Goal: Transaction & Acquisition: Download file/media

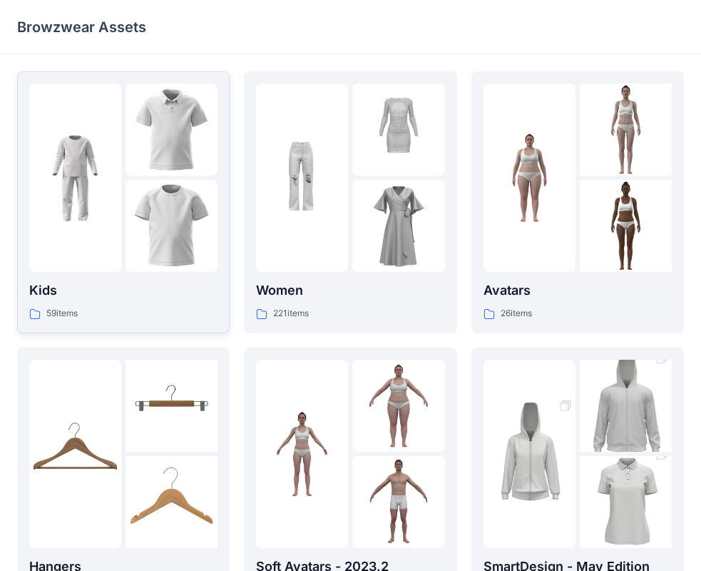
click at [146, 130] on img at bounding box center [172, 129] width 92 height 92
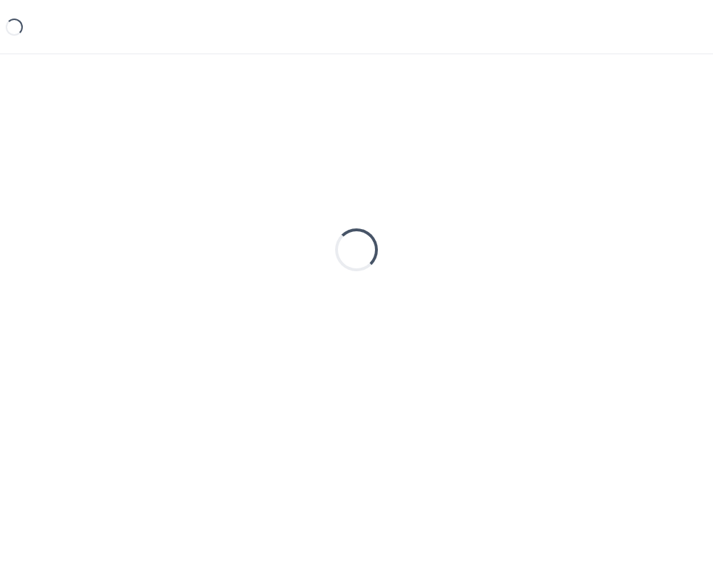
click at [146, 131] on div "Loading..." at bounding box center [356, 249] width 679 height 357
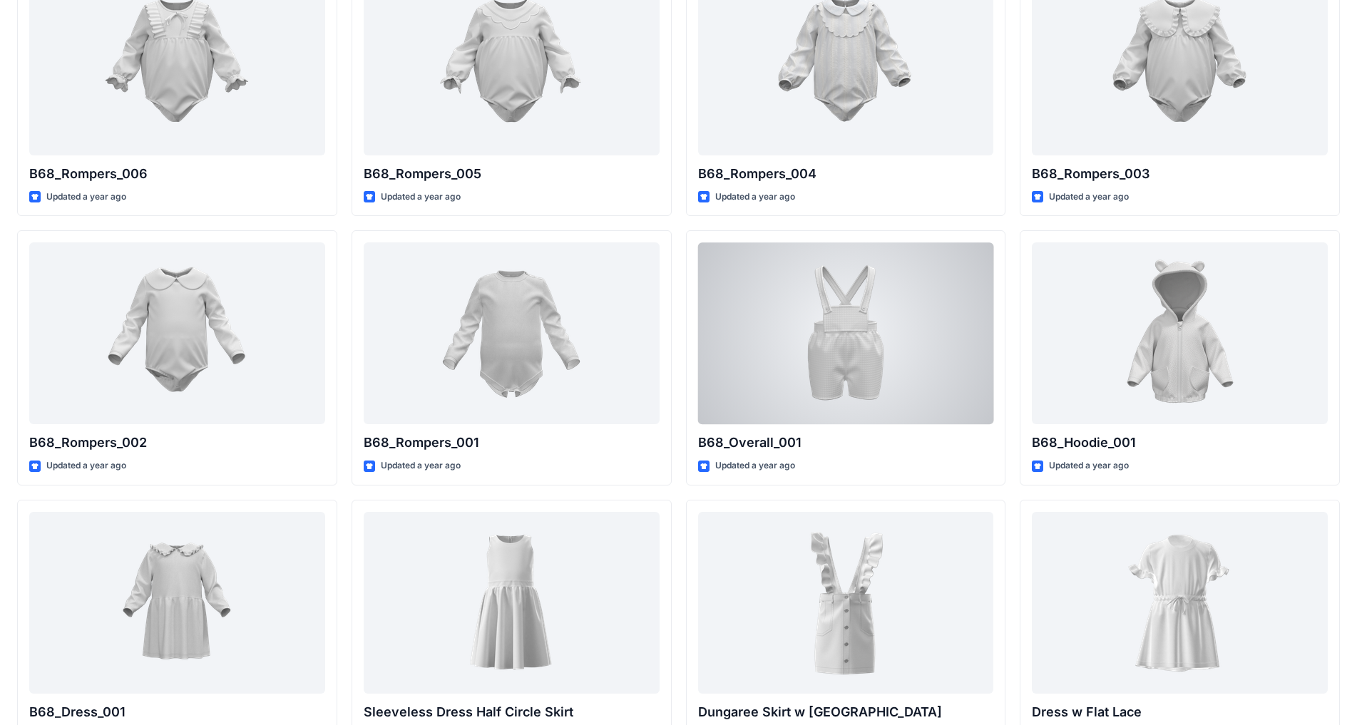
scroll to position [2068, 0]
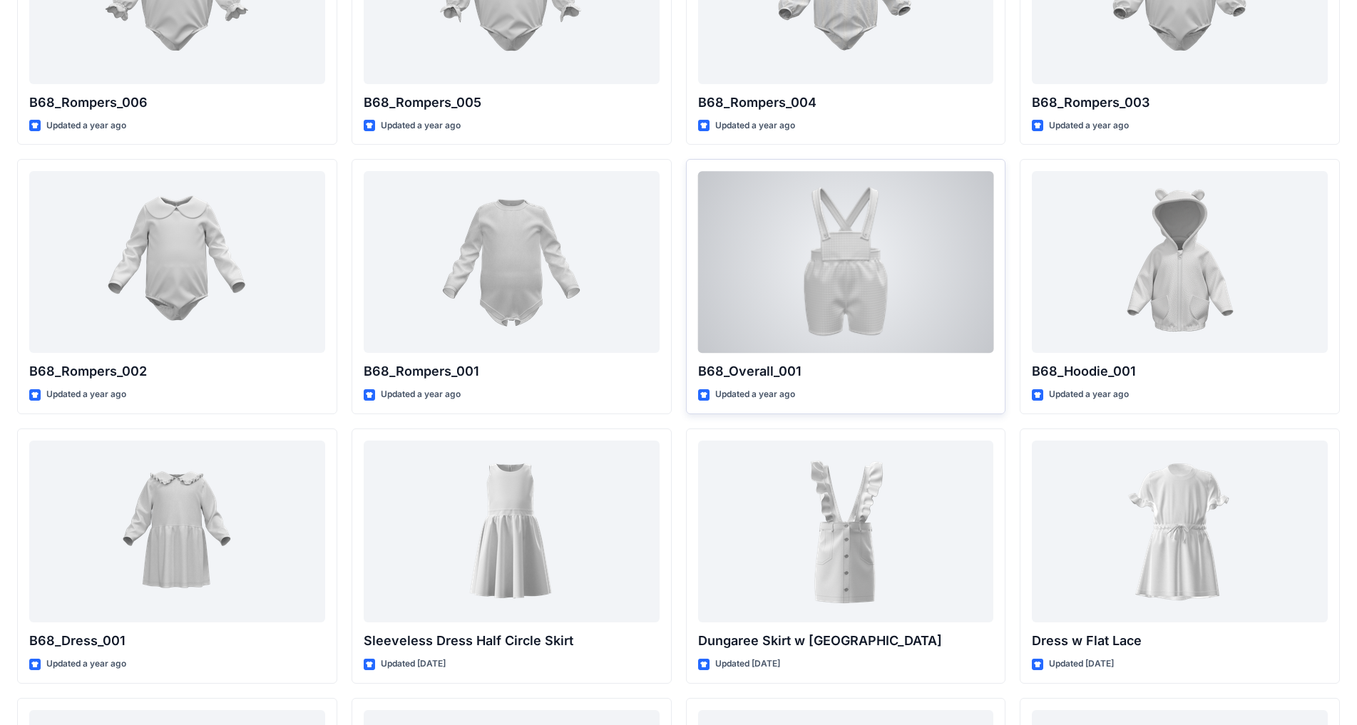
click at [713, 334] on div at bounding box center [846, 262] width 296 height 182
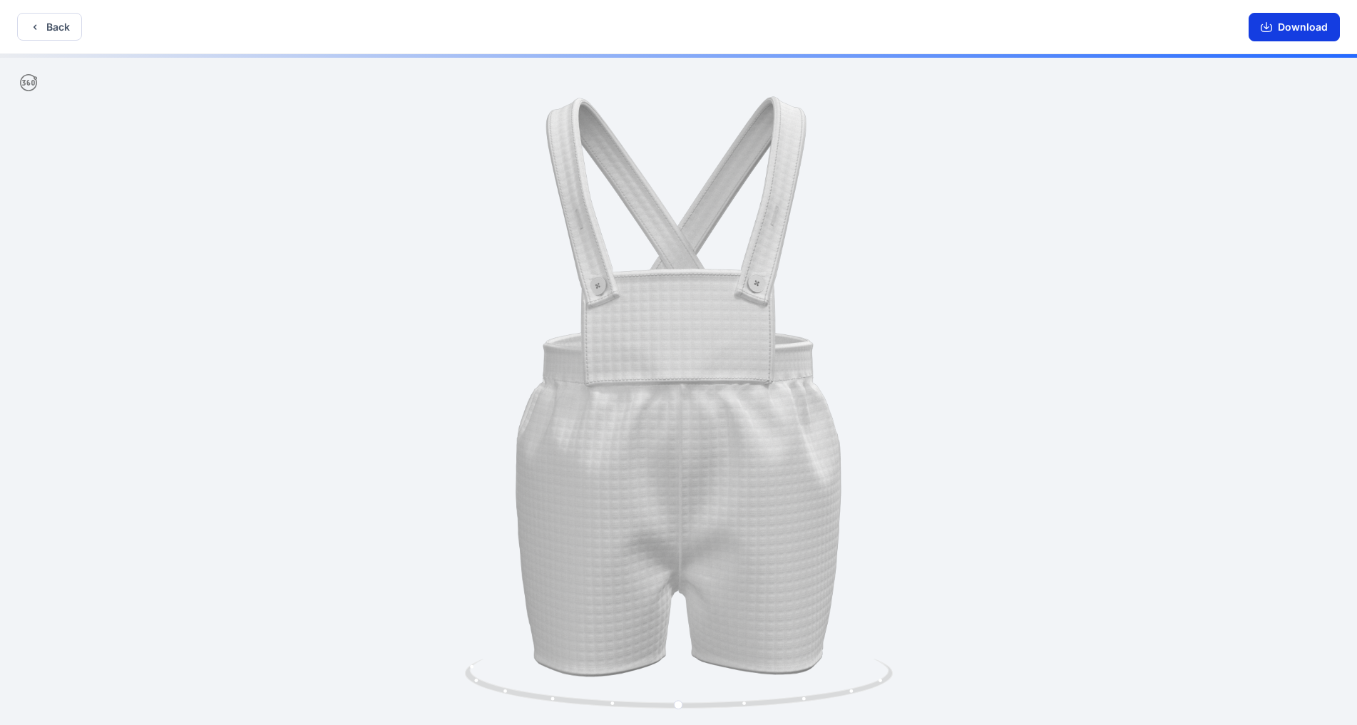
click at [713, 26] on button "Download" at bounding box center [1294, 27] width 91 height 29
click at [59, 27] on button "Back" at bounding box center [49, 27] width 65 height 28
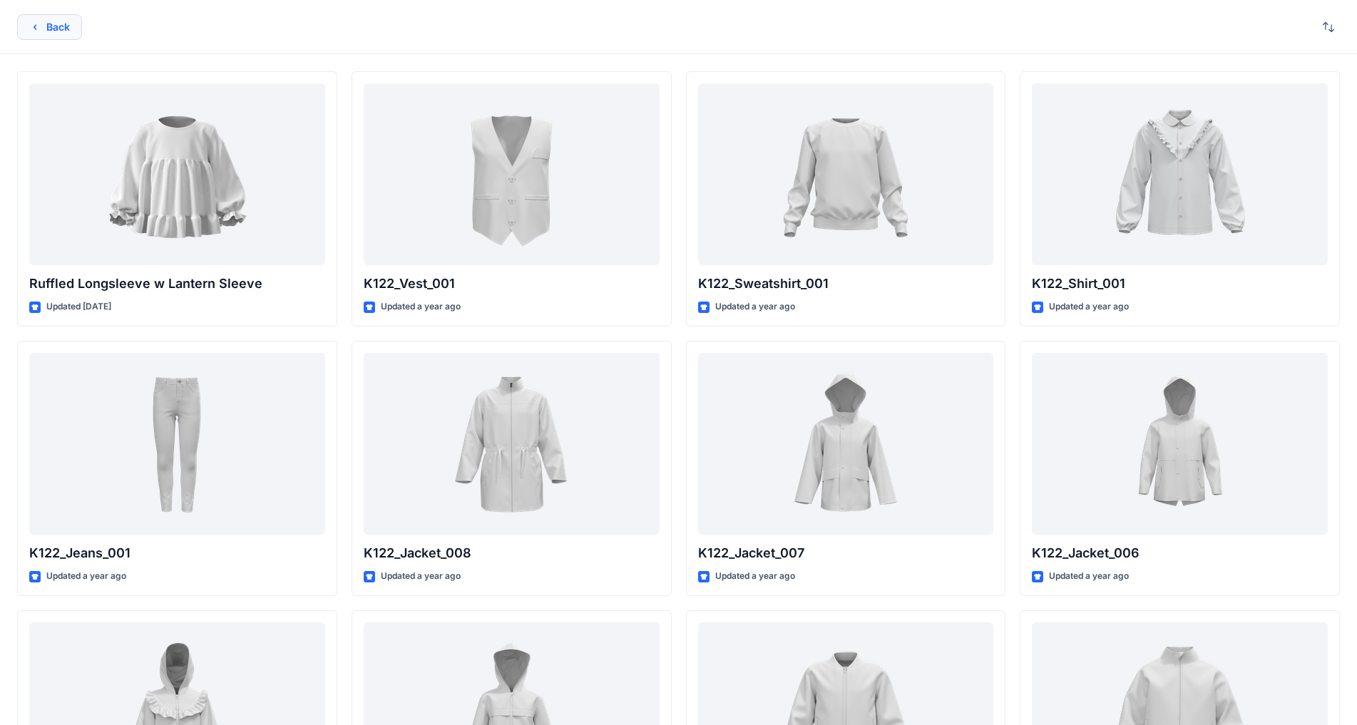
click at [43, 23] on button "Back" at bounding box center [49, 27] width 65 height 26
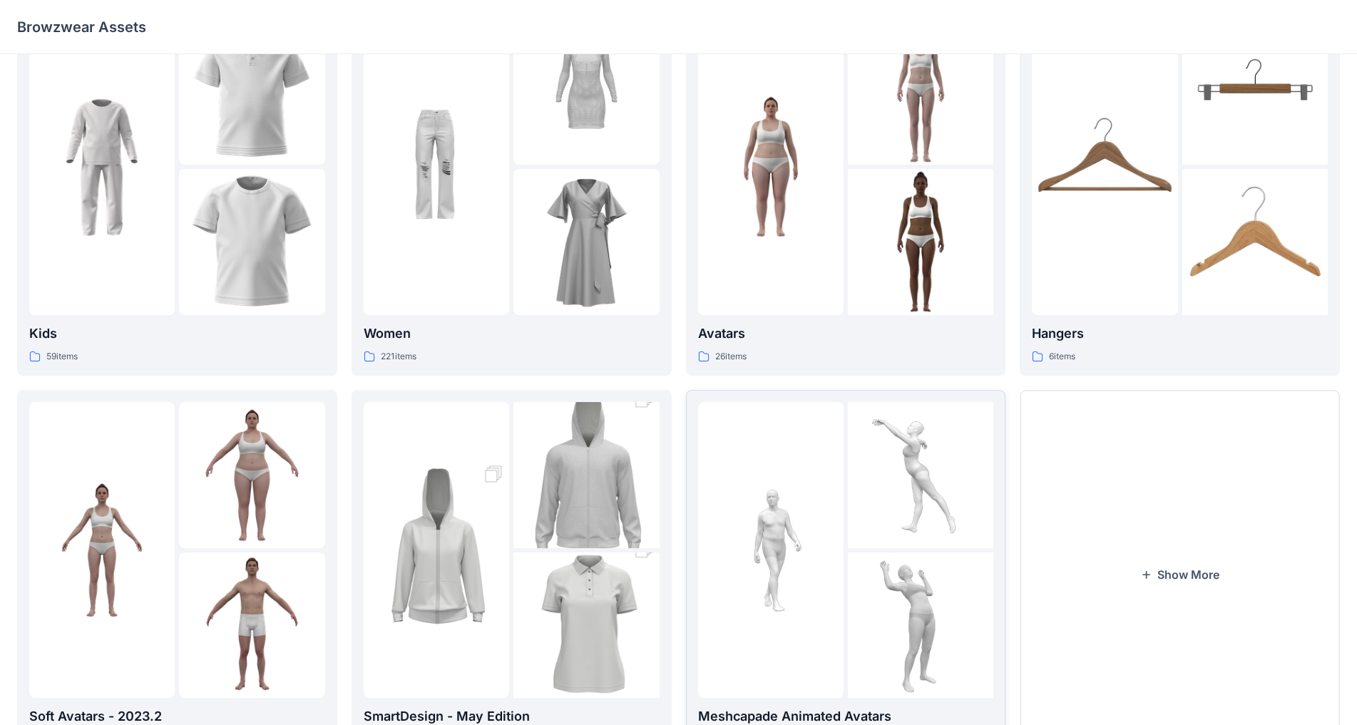
scroll to position [138, 0]
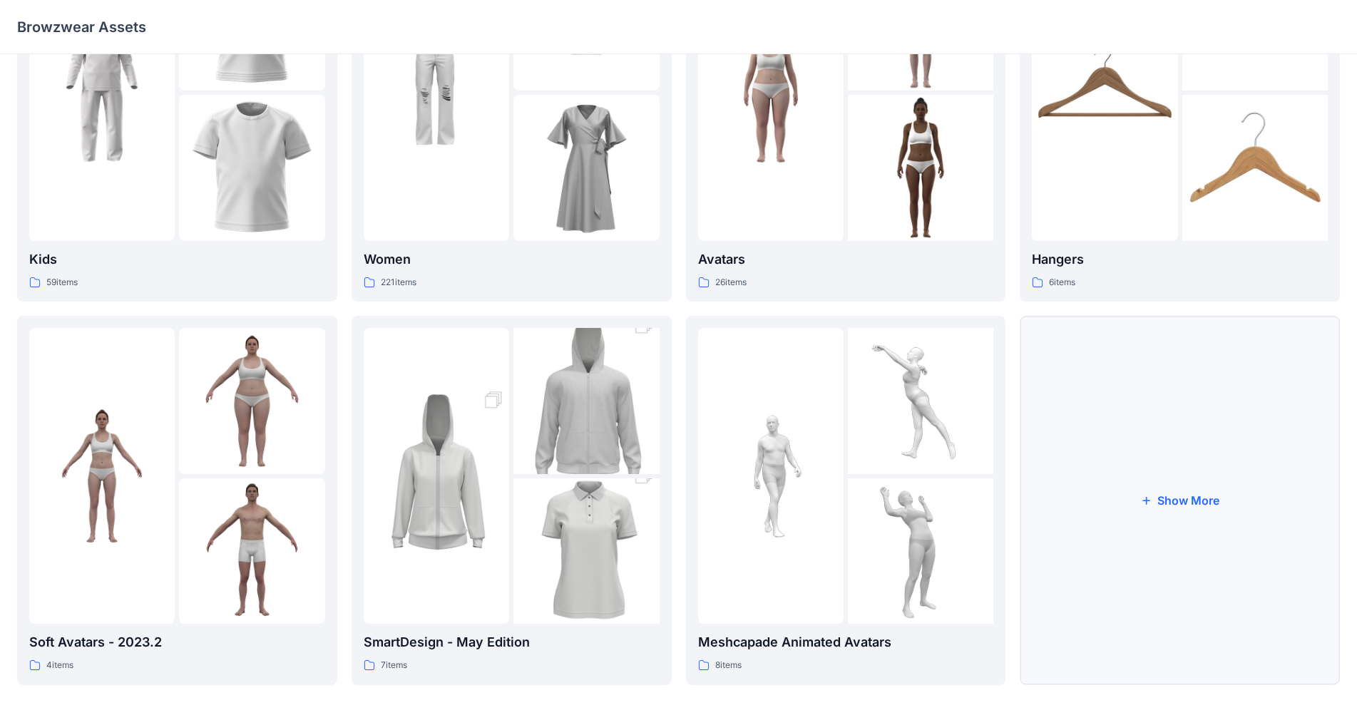
click at [713, 504] on button "Show More" at bounding box center [1180, 500] width 320 height 369
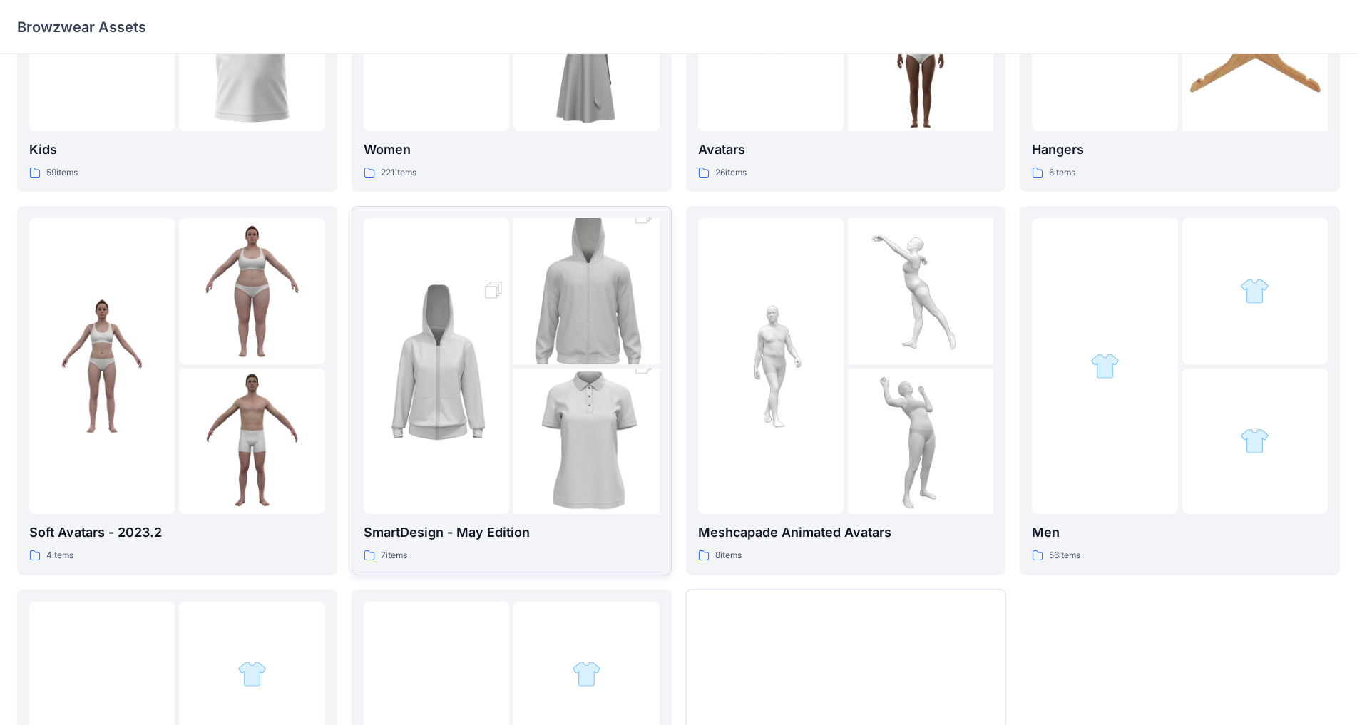
scroll to position [281, 0]
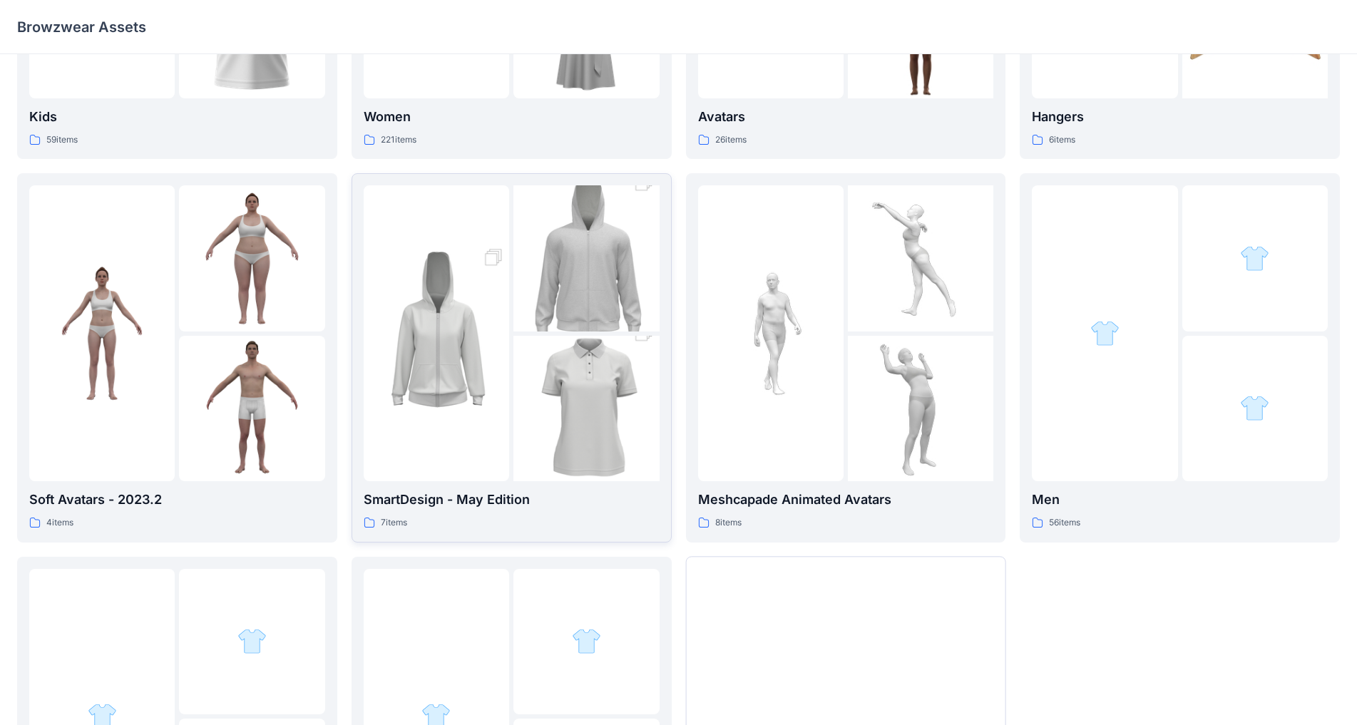
click at [479, 468] on div at bounding box center [437, 333] width 146 height 296
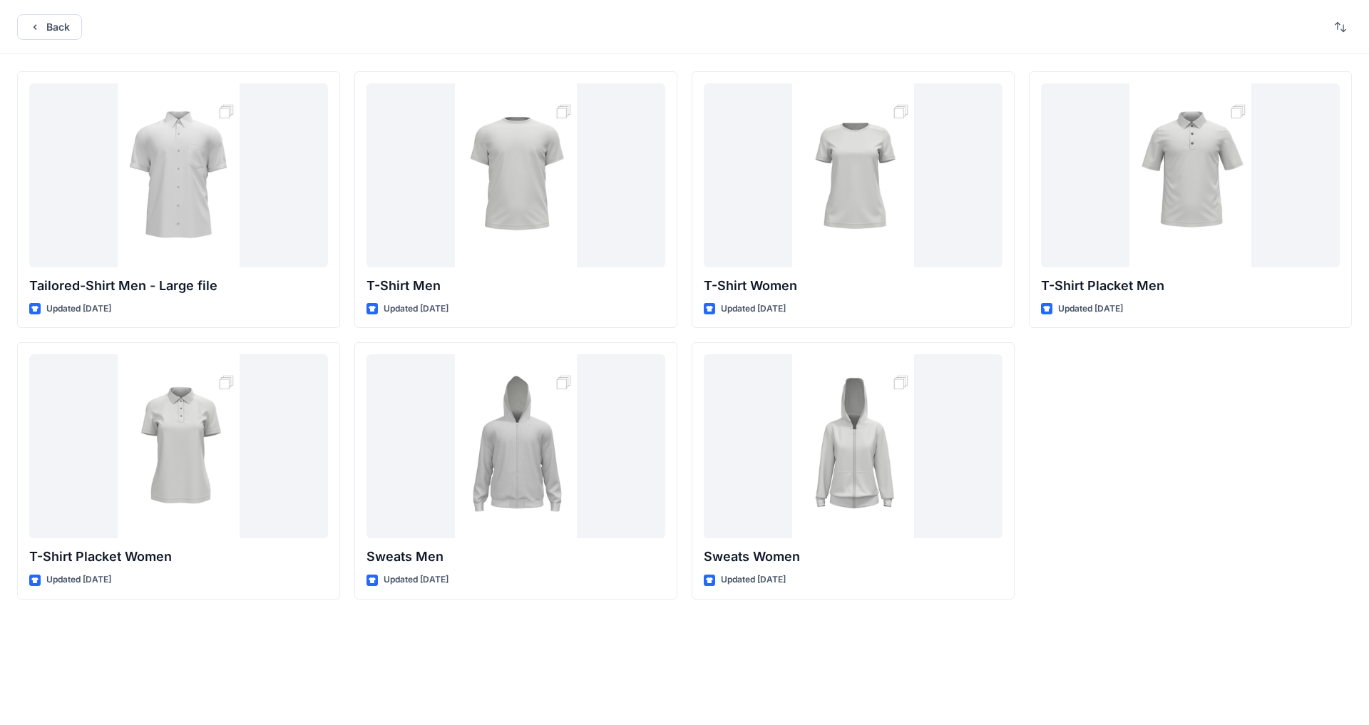
drag, startPoint x: 46, startPoint y: 31, endPoint x: 0, endPoint y: 260, distance: 232.9
click at [46, 32] on button "Back" at bounding box center [49, 27] width 65 height 26
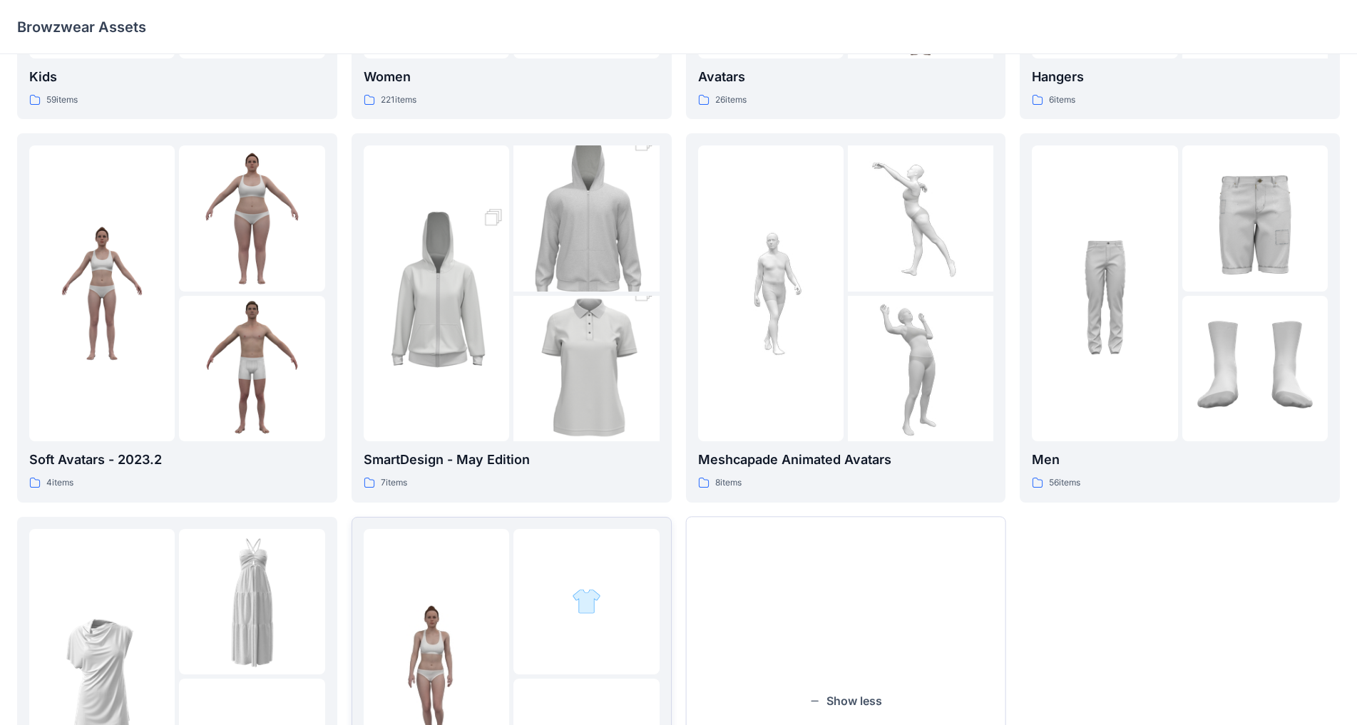
scroll to position [307, 0]
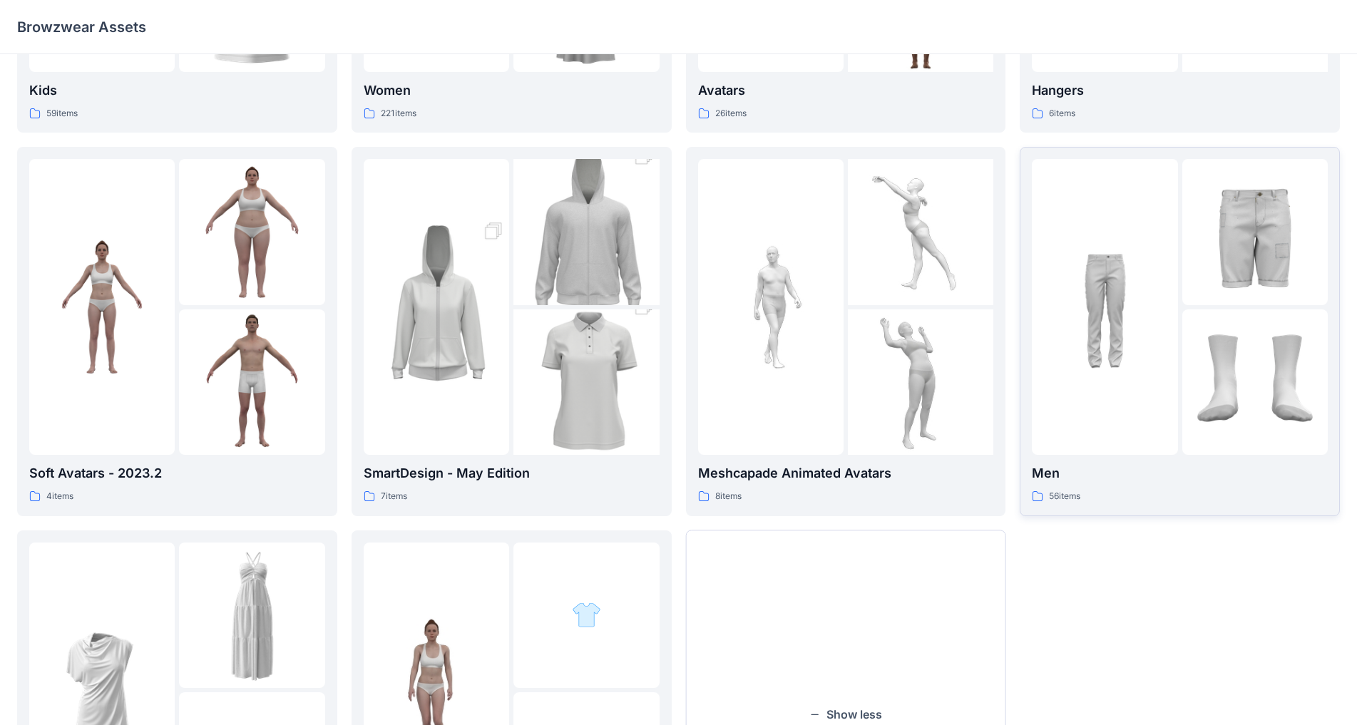
click at [713, 449] on div at bounding box center [1105, 307] width 146 height 296
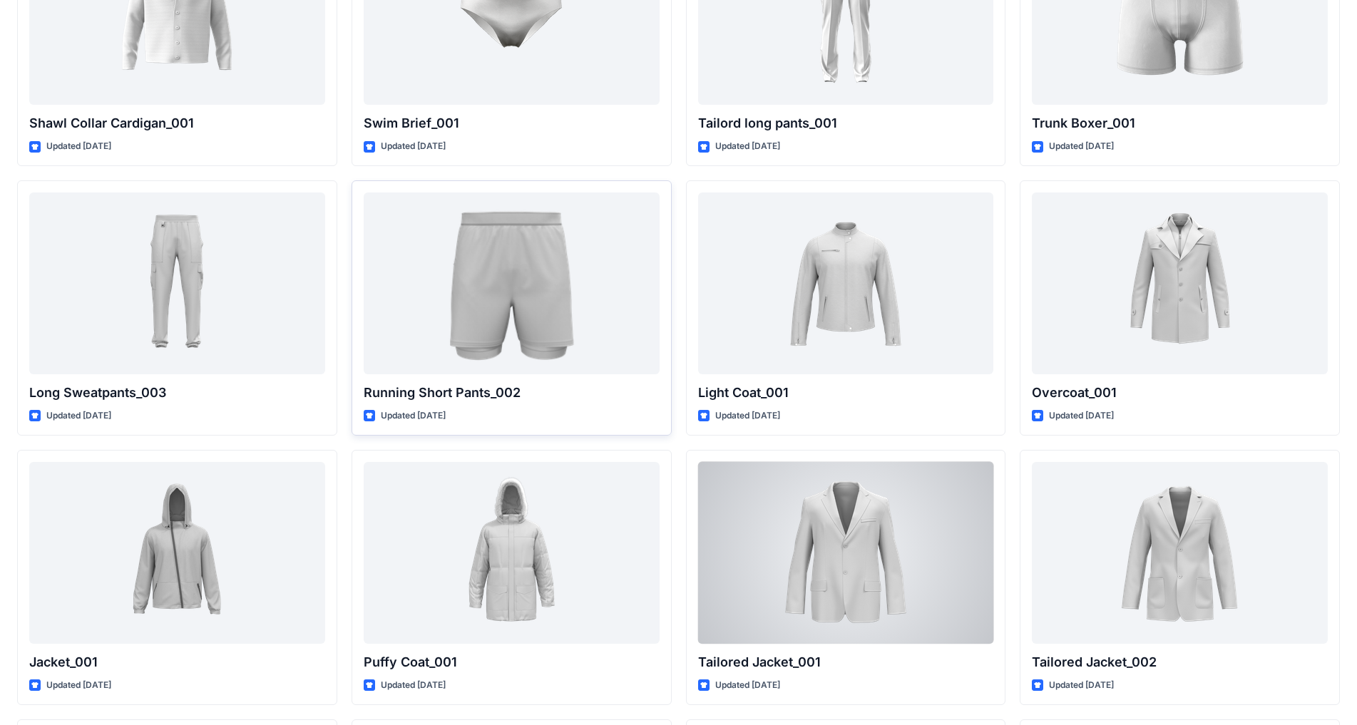
scroll to position [2837, 0]
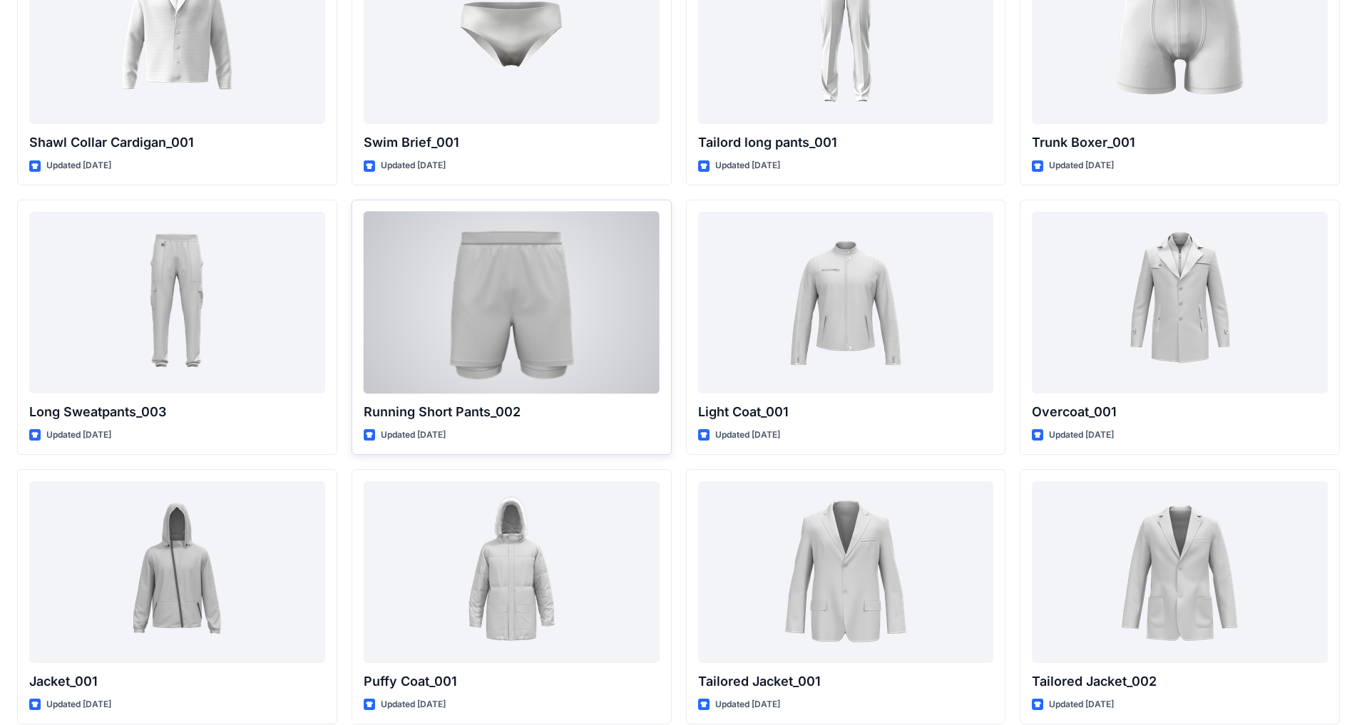
click at [501, 328] on div at bounding box center [512, 303] width 296 height 182
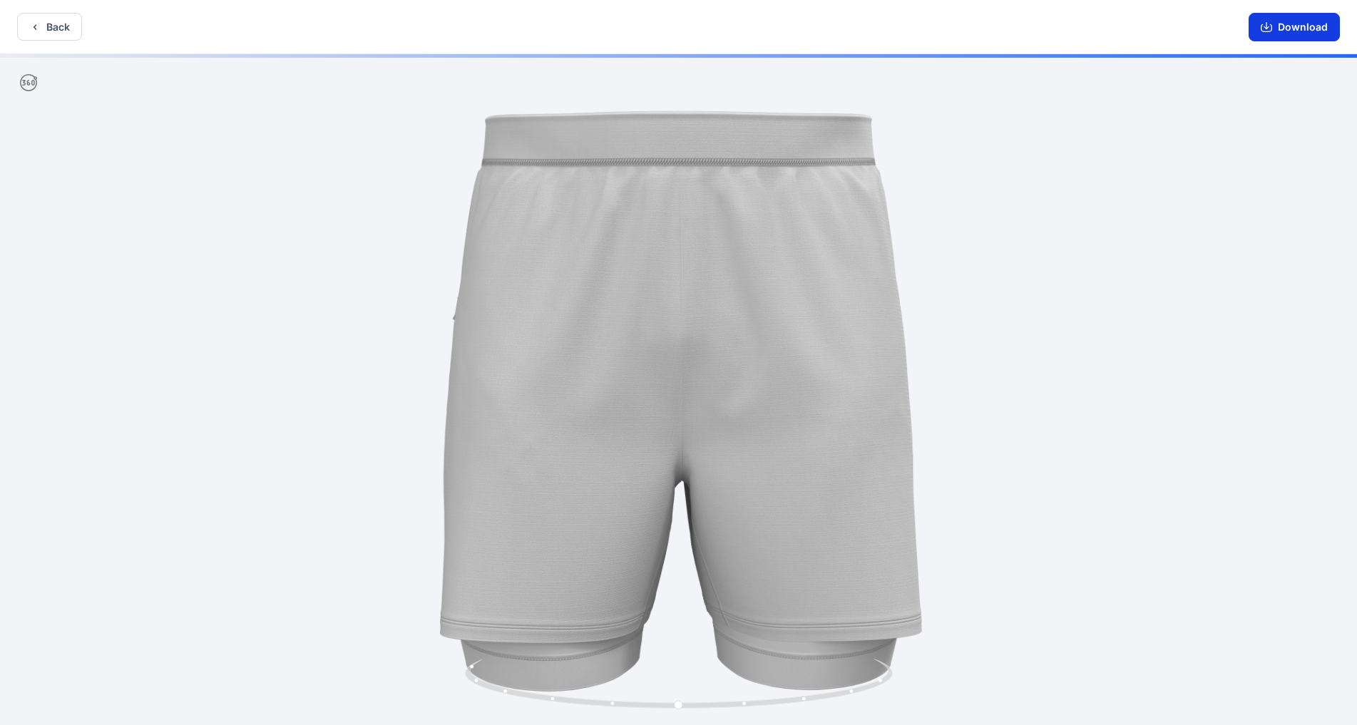
click at [713, 28] on button "Download" at bounding box center [1294, 27] width 91 height 29
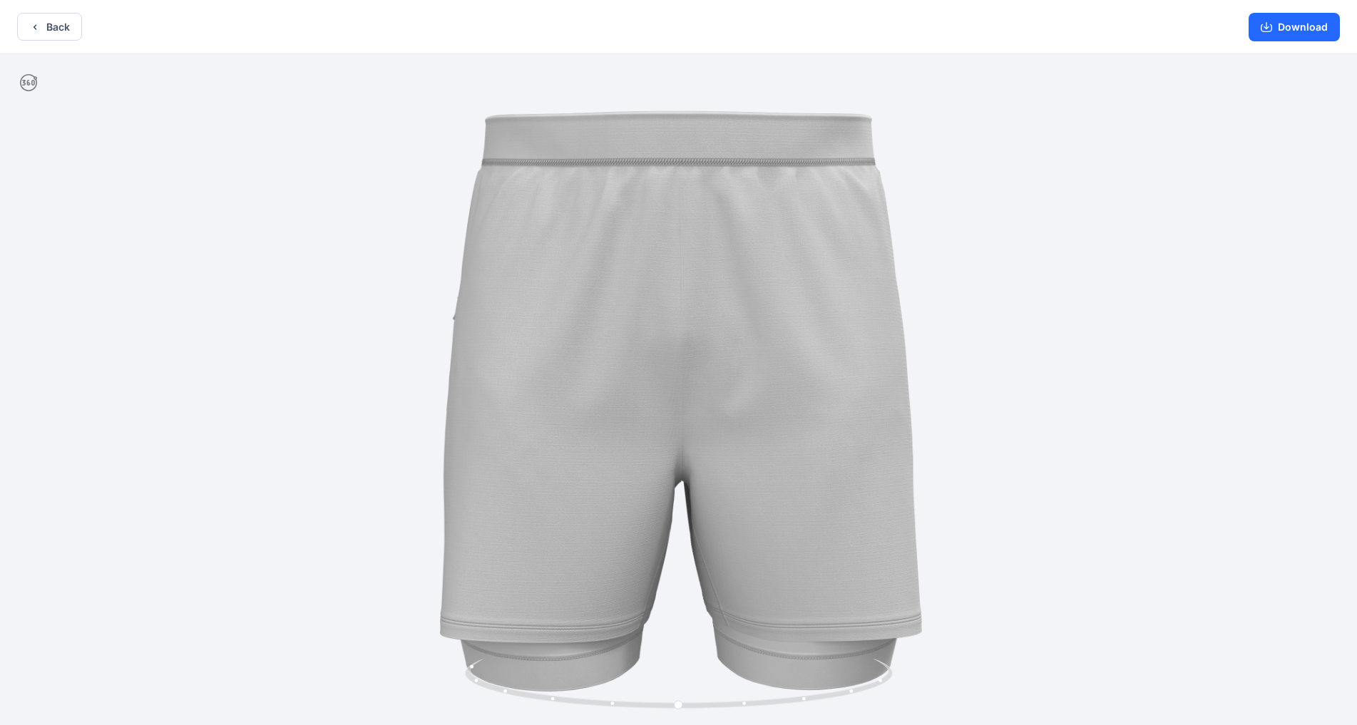
click at [61, 42] on div "Back Download" at bounding box center [678, 27] width 1357 height 54
click at [51, 32] on button "Back" at bounding box center [49, 27] width 65 height 28
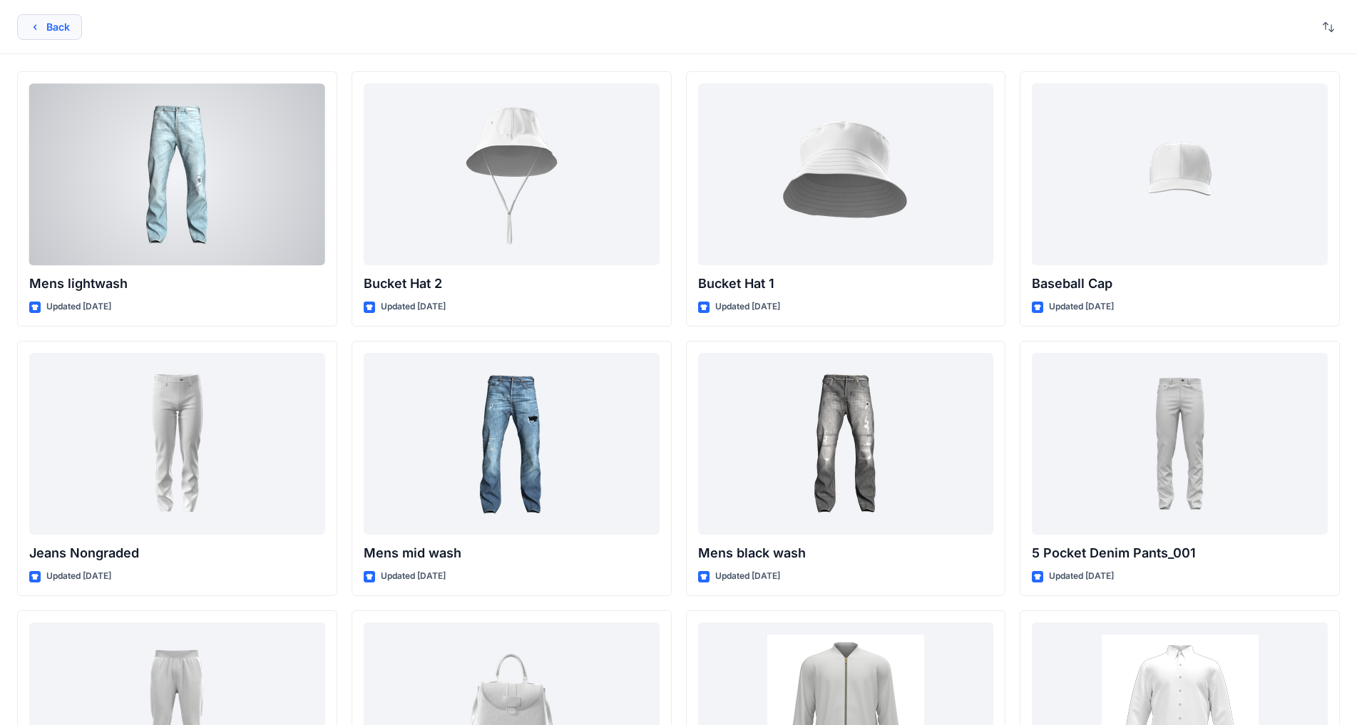
click at [66, 27] on button "Back" at bounding box center [49, 27] width 65 height 26
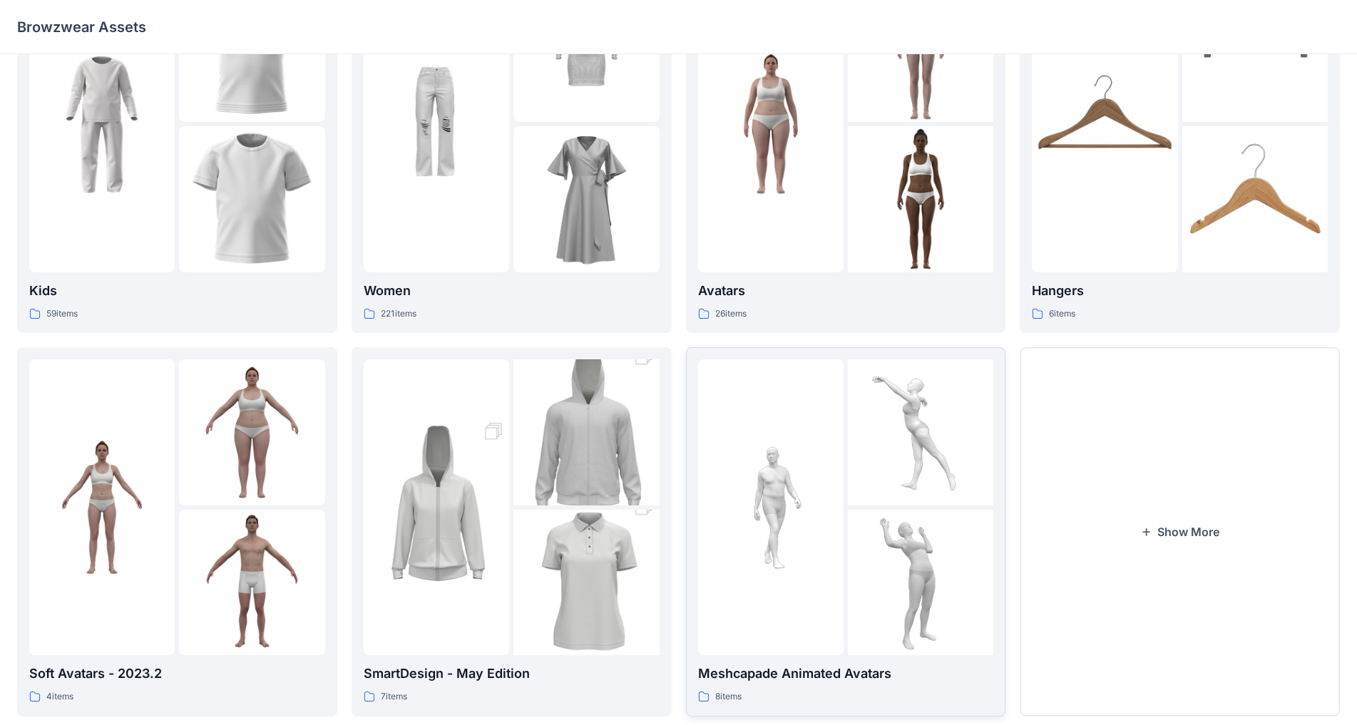
scroll to position [67, 0]
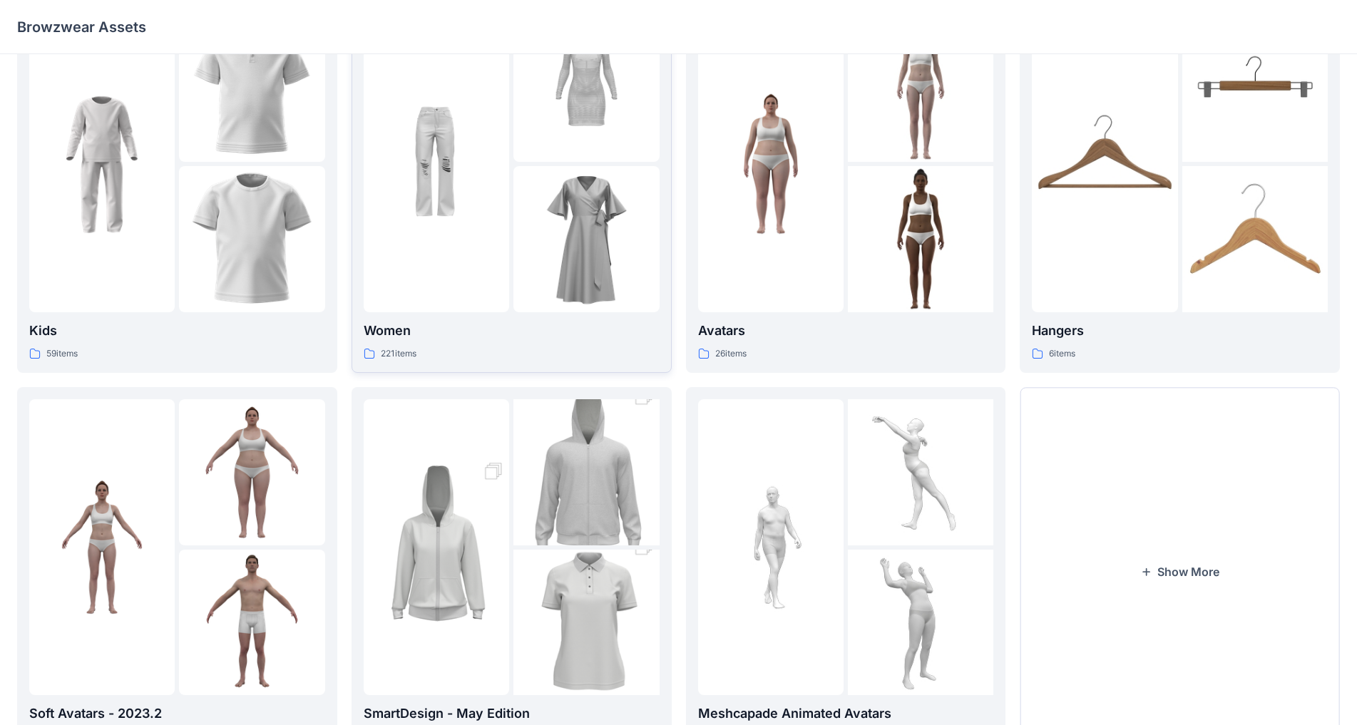
click at [528, 236] on img at bounding box center [587, 239] width 146 height 146
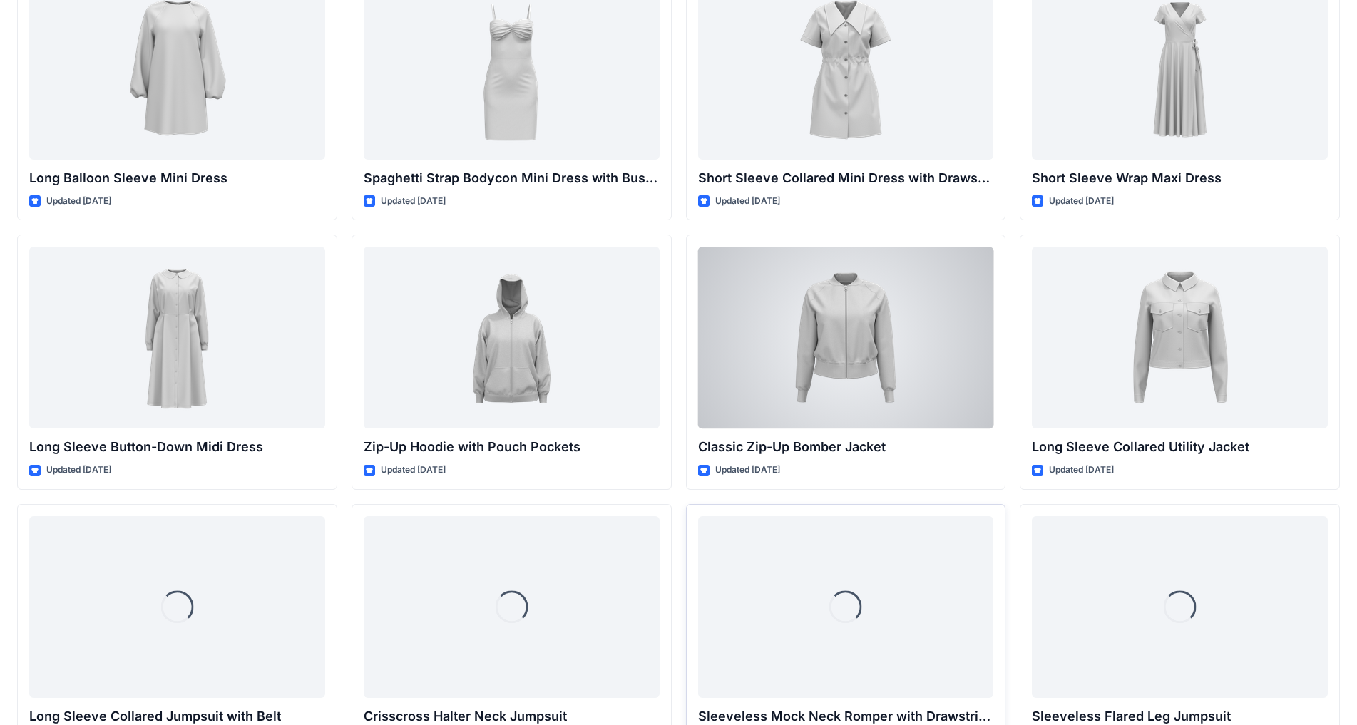
scroll to position [2254, 0]
